Goal: Task Accomplishment & Management: Complete application form

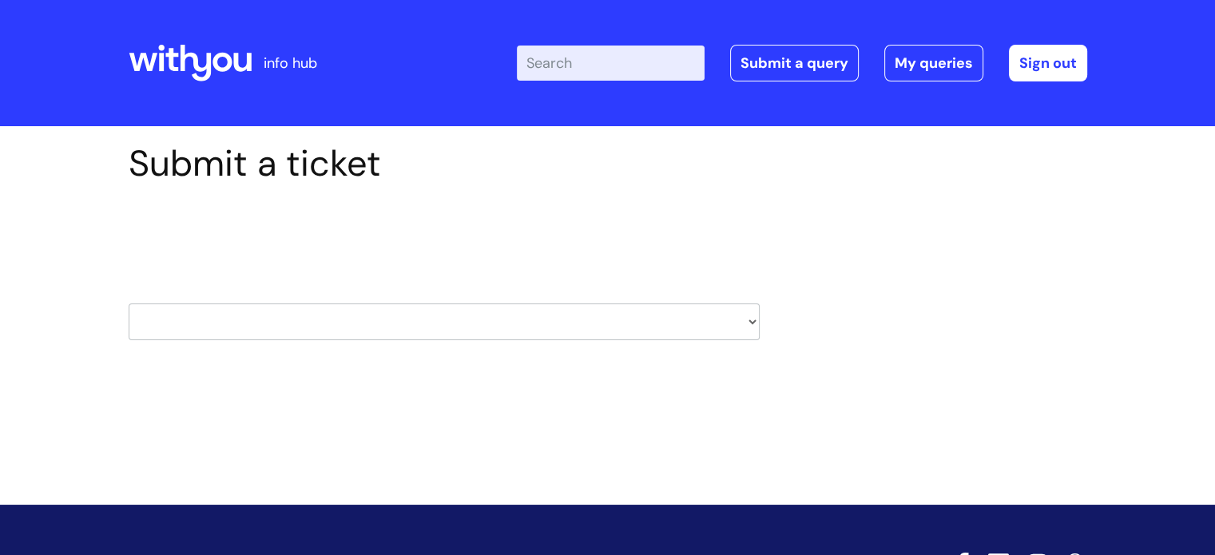
click at [402, 335] on select "HR / People IT and Support Clinical Drug Alerts Finance Accounts Data Support T…" at bounding box center [444, 321] width 631 height 37
select select "hr_/_people"
click at [129, 303] on select "HR / People IT and Support Clinical Drug Alerts Finance Accounts Data Support T…" at bounding box center [444, 321] width 631 height 37
